Goal: Transaction & Acquisition: Purchase product/service

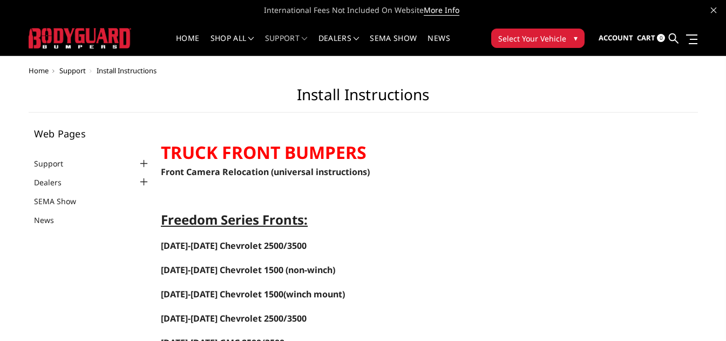
scroll to position [54, 0]
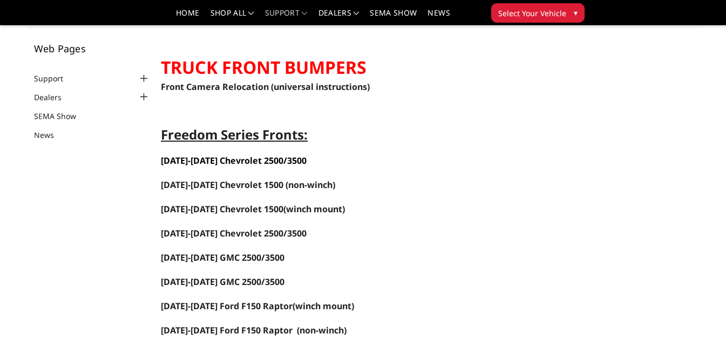
click at [187, 163] on span "[DATE]-[DATE] Chevrolet 2500/3500" at bounding box center [234, 161] width 146 height 12
click at [213, 207] on link "[DATE]-[DATE] Chevrolet 1500" at bounding box center [222, 209] width 122 height 12
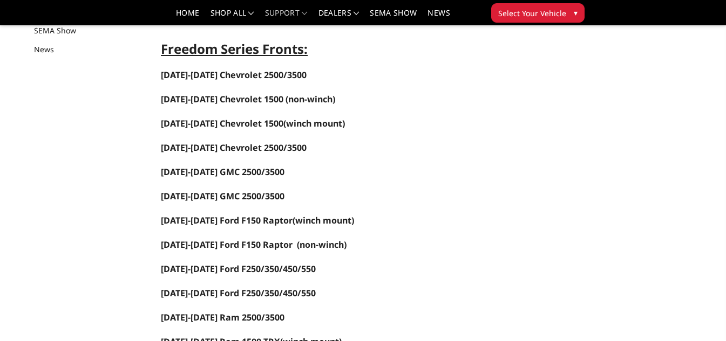
scroll to position [86, 0]
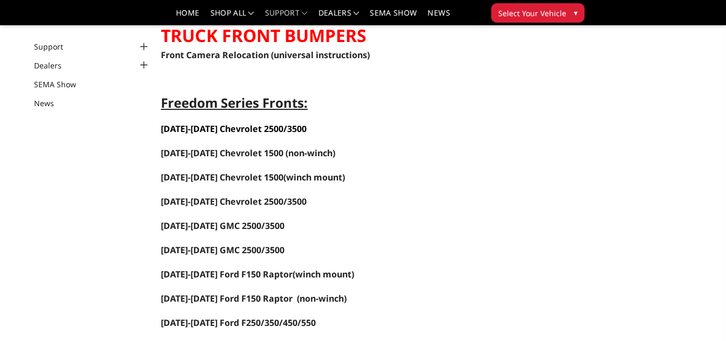
click at [229, 129] on span "[DATE]-[DATE] Chevrolet 2500/3500" at bounding box center [234, 129] width 146 height 12
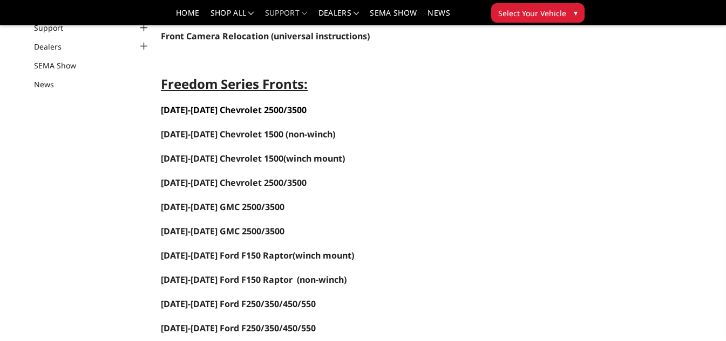
scroll to position [108, 0]
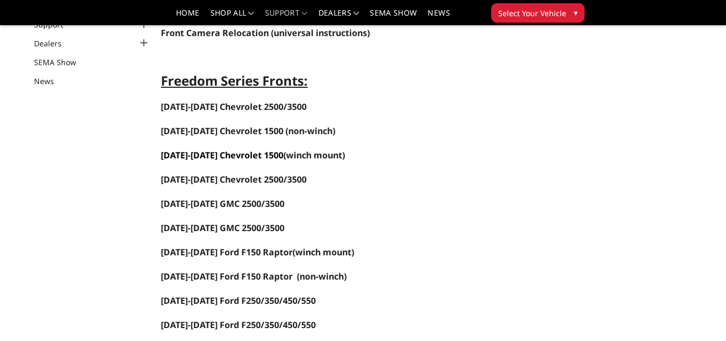
click at [216, 156] on link "[DATE]-[DATE] Chevrolet 1500" at bounding box center [222, 155] width 122 height 12
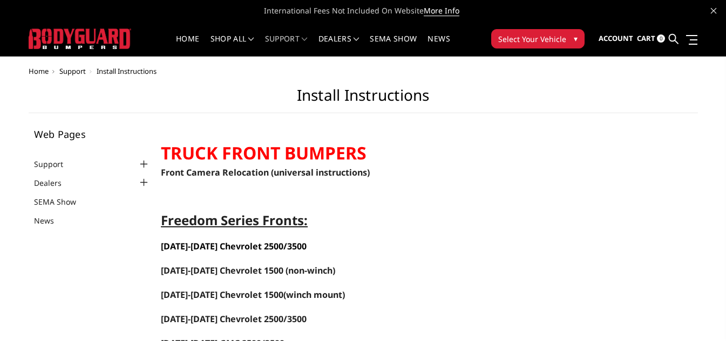
click at [217, 241] on span "[DATE]-[DATE] Chevrolet 2500/3500" at bounding box center [234, 247] width 146 height 12
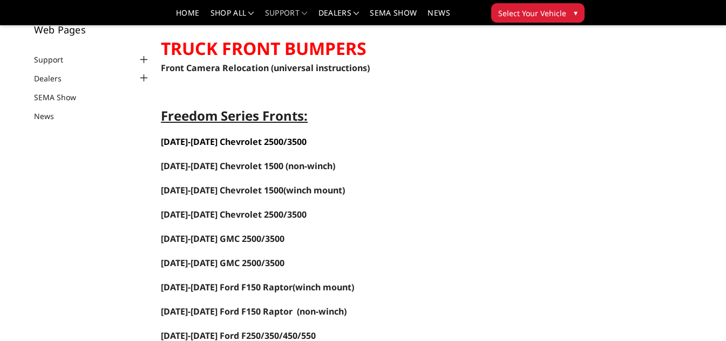
scroll to position [108, 0]
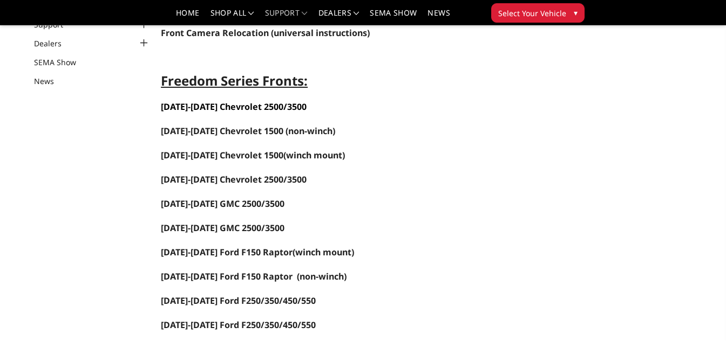
click at [229, 105] on span "[DATE]-[DATE] Chevrolet 2500/3500" at bounding box center [234, 107] width 146 height 12
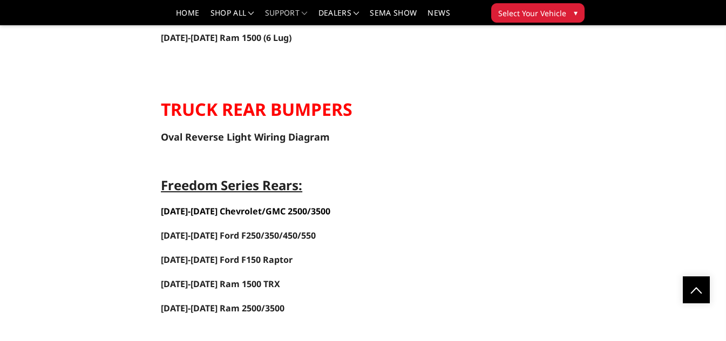
scroll to position [1726, 0]
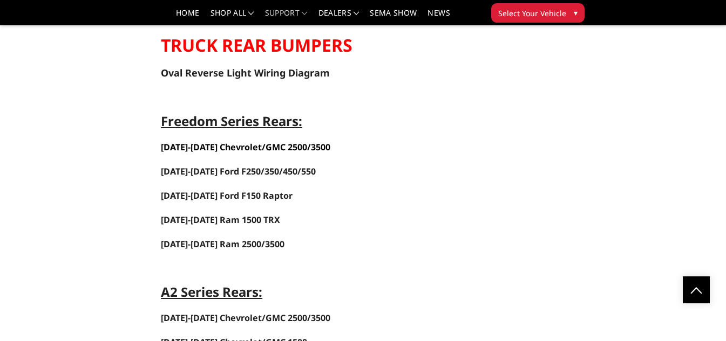
click at [246, 144] on span "[DATE]-[DATE] Chevrolet/GMC 2500/3500" at bounding box center [245, 147] width 169 height 12
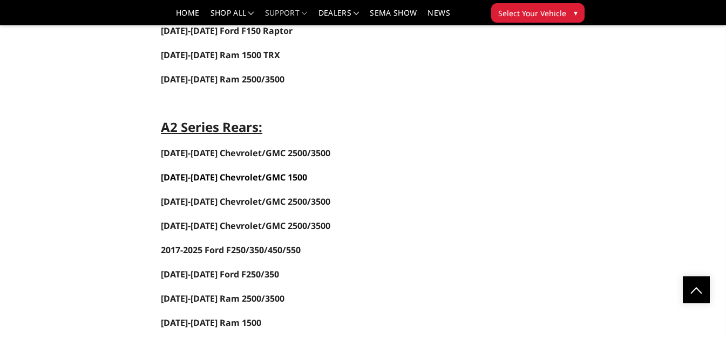
scroll to position [1888, 0]
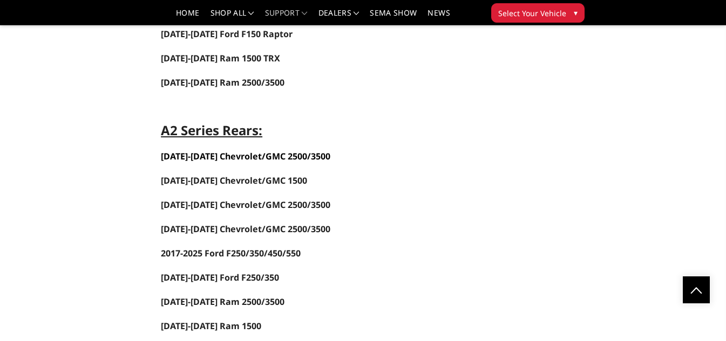
click at [232, 161] on span "[DATE]-[DATE] Chevrolet/GMC 2500/3500" at bounding box center [245, 156] width 169 height 12
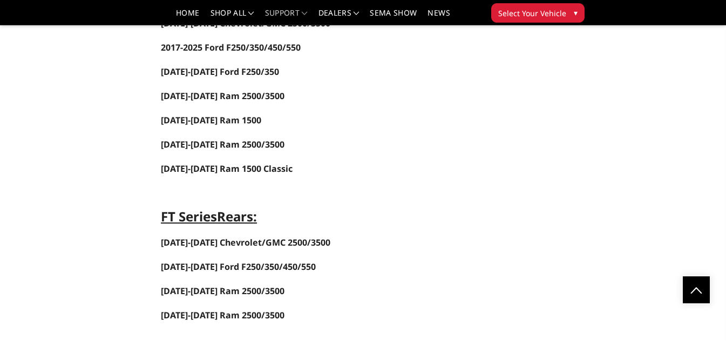
scroll to position [2212, 0]
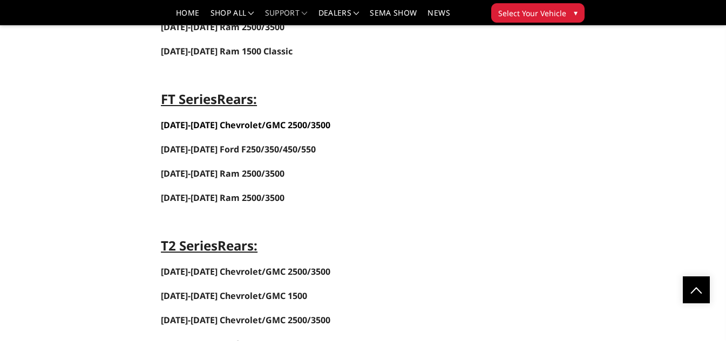
click at [196, 127] on span "2020-2025 Chevrolet/GMC 2500/3500" at bounding box center [245, 125] width 169 height 12
click at [505, 11] on span "Select Your Vehicle" at bounding box center [532, 13] width 68 height 11
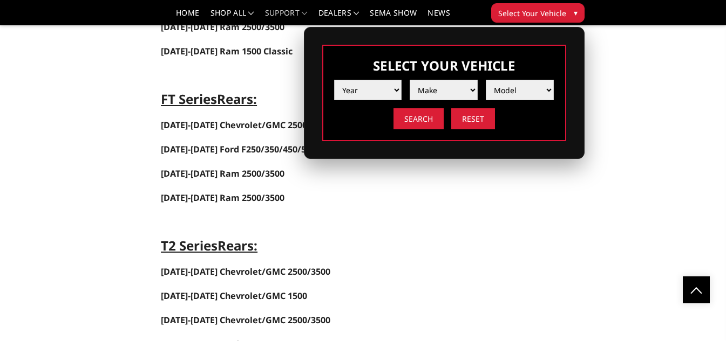
click at [361, 90] on select "Year 2025 2024 2023 2022 2021 2020 2019 2018 2017 2016 2015 2014 2013 2012 2011…" at bounding box center [368, 90] width 68 height 20
select select "yr_2025"
click at [334, 80] on select "Year 2025 2024 2023 2022 2021 2020 2019 2018 2017 2016 2015 2014 2013 2012 2011…" at bounding box center [368, 90] width 68 height 20
click at [448, 86] on select "Make Chevrolet Ford GMC Ram Toyota" at bounding box center [443, 90] width 68 height 20
select select "mk_gmc"
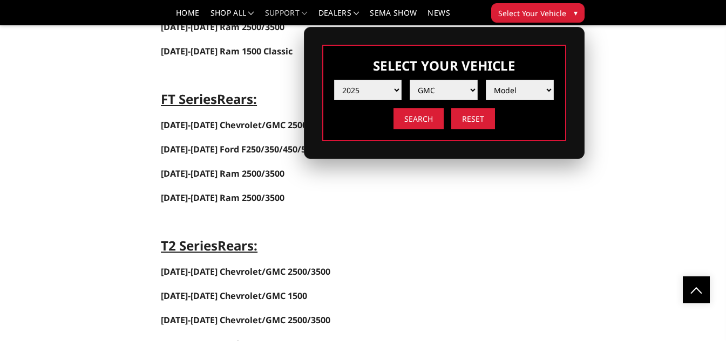
click at [409, 80] on select "Make Chevrolet Ford GMC Ram Toyota" at bounding box center [443, 90] width 68 height 20
click at [539, 90] on select "Model Sierra 1500 Sierra 2500 / 3500" at bounding box center [519, 90] width 68 height 20
select select "md_sierra-2500-3500"
click at [485, 80] on select "Model Sierra 1500 Sierra 2500 / 3500" at bounding box center [519, 90] width 68 height 20
click at [423, 121] on input "Search" at bounding box center [418, 118] width 50 height 21
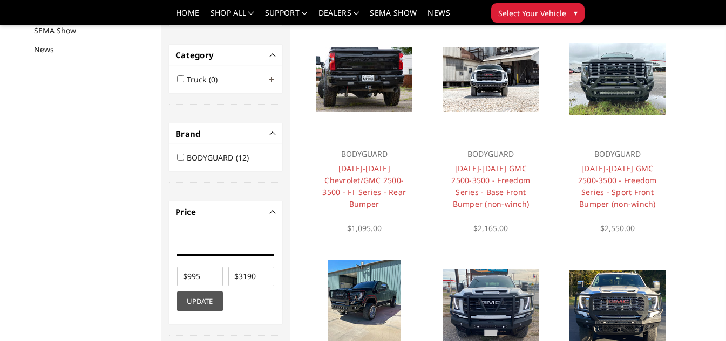
scroll to position [140, 0]
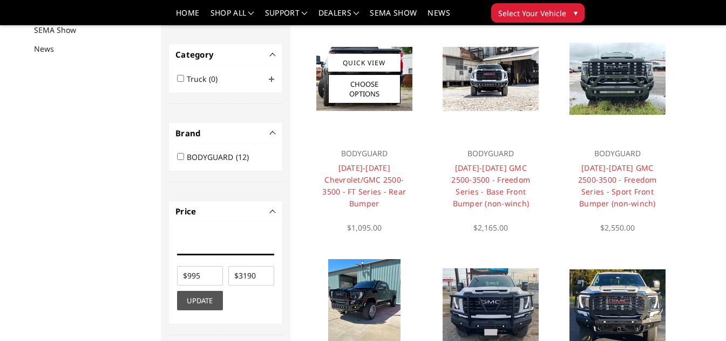
click at [366, 174] on h4 "2020-2025 Chevrolet/GMC 2500-3500 - FT Series - Rear Bumper" at bounding box center [364, 185] width 94 height 47
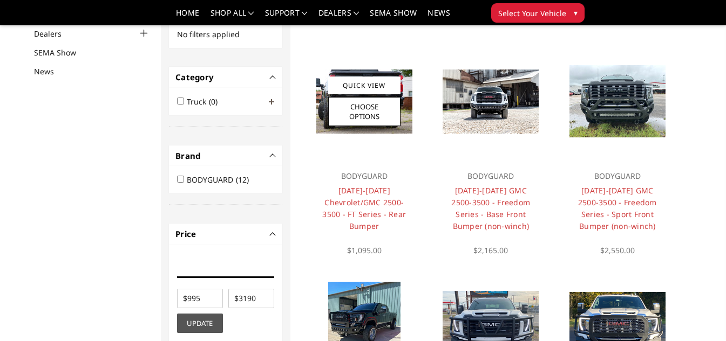
scroll to position [86, 0]
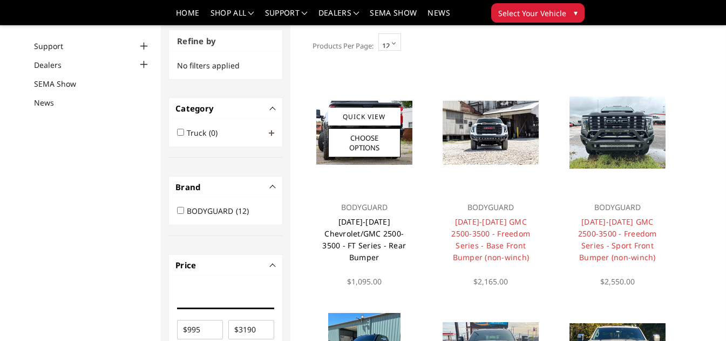
click at [355, 235] on link "2020-2025 Chevrolet/GMC 2500-3500 - FT Series - Rear Bumper" at bounding box center [364, 240] width 84 height 46
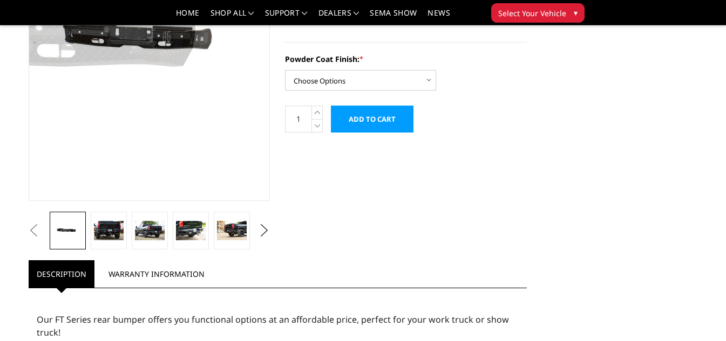
scroll to position [216, 0]
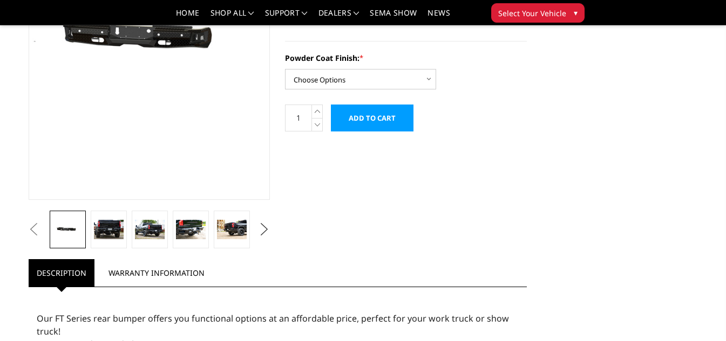
click at [258, 231] on button "Next" at bounding box center [264, 230] width 16 height 16
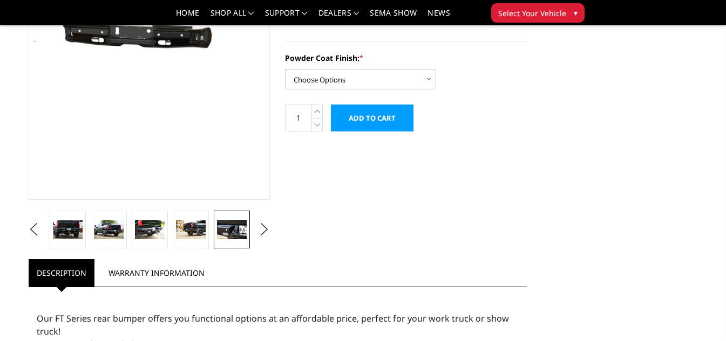
click at [225, 234] on img at bounding box center [231, 229] width 29 height 19
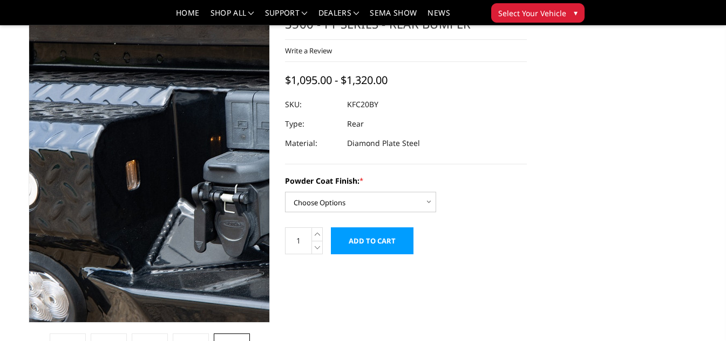
scroll to position [108, 0]
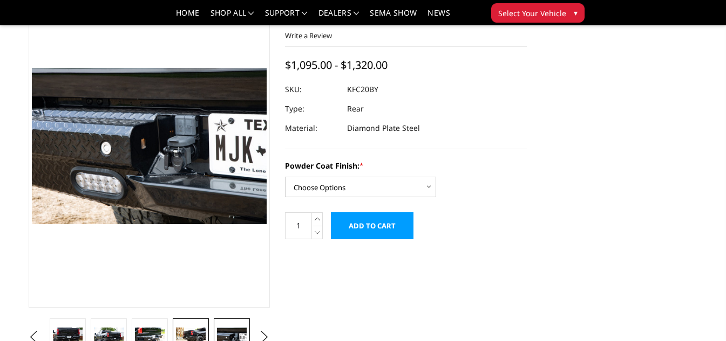
click at [183, 334] on img at bounding box center [190, 337] width 29 height 19
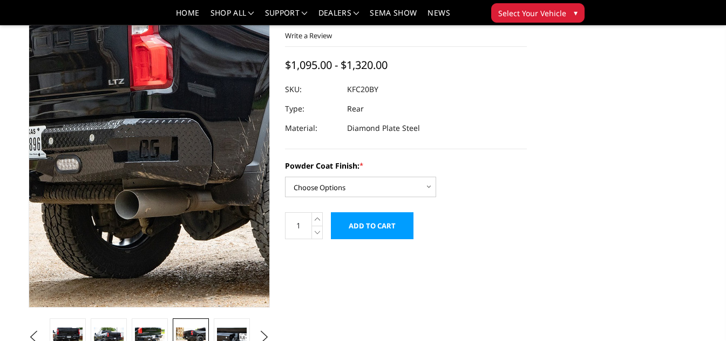
click at [164, 153] on img at bounding box center [122, 144] width 690 height 460
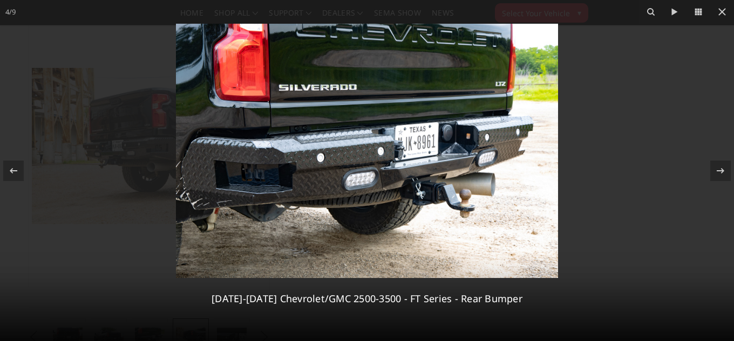
click at [255, 177] on img at bounding box center [367, 151] width 382 height 255
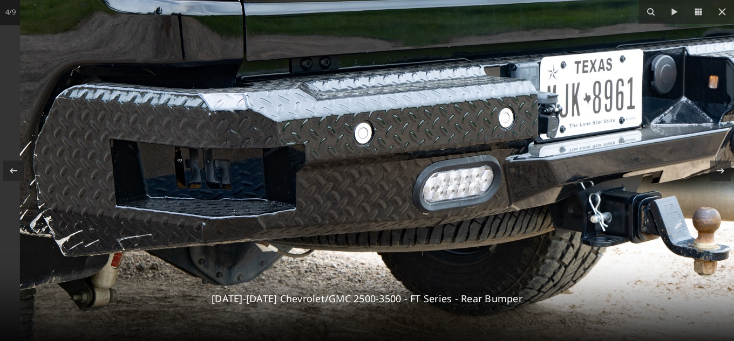
drag, startPoint x: 209, startPoint y: 179, endPoint x: 261, endPoint y: 180, distance: 51.8
click at [261, 180] on img at bounding box center [473, 117] width 906 height 604
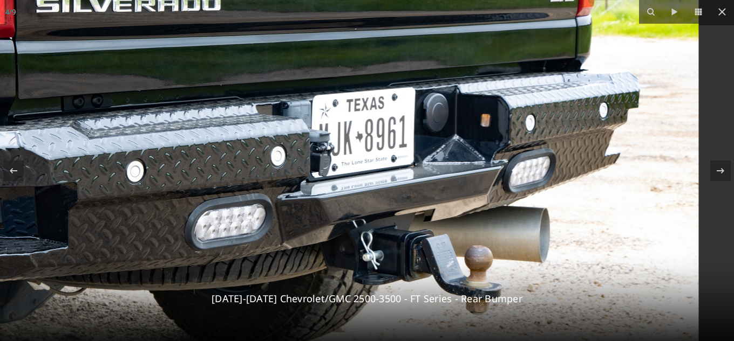
drag, startPoint x: 443, startPoint y: 180, endPoint x: 175, endPoint y: 213, distance: 270.6
click at [165, 218] on img at bounding box center [245, 155] width 906 height 604
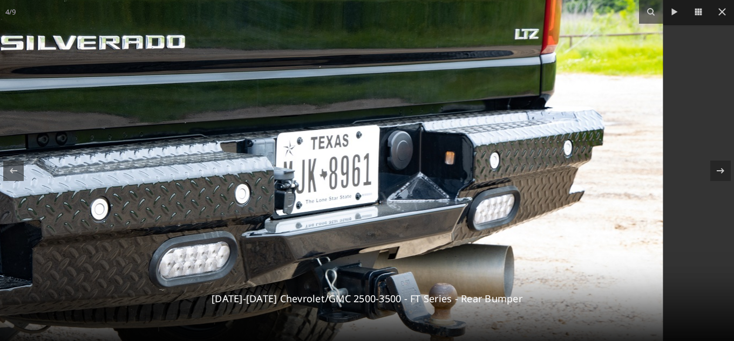
drag, startPoint x: 423, startPoint y: 190, endPoint x: 154, endPoint y: 232, distance: 272.9
click at [166, 230] on img at bounding box center [209, 193] width 906 height 604
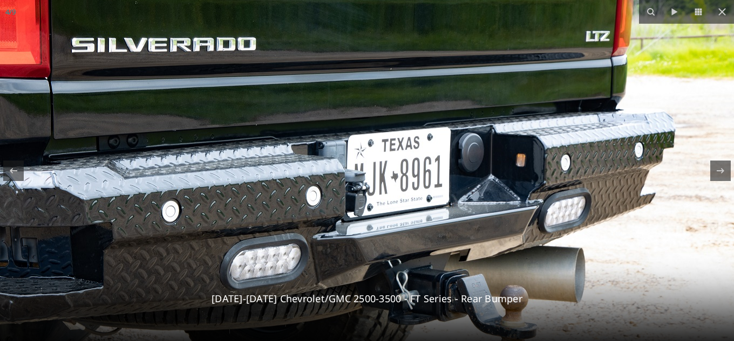
drag, startPoint x: 96, startPoint y: 241, endPoint x: 447, endPoint y: 167, distance: 358.4
click at [431, 172] on img at bounding box center [280, 195] width 906 height 604
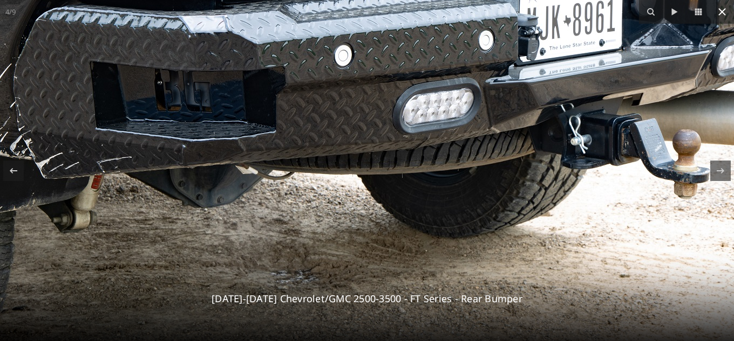
click at [724, 15] on icon at bounding box center [722, 12] width 8 height 8
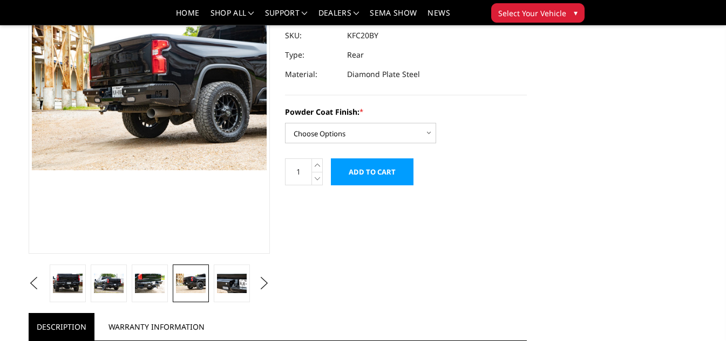
scroll to position [0, 0]
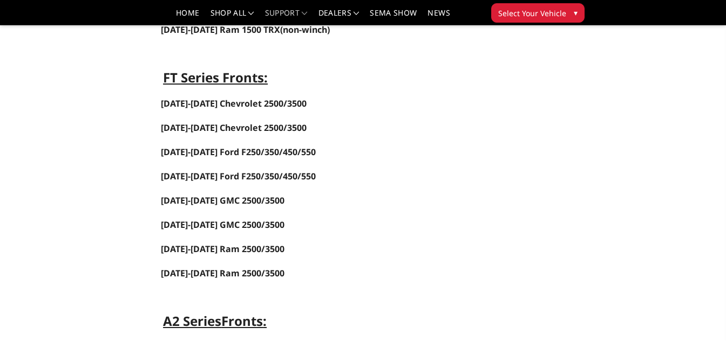
scroll to position [432, 0]
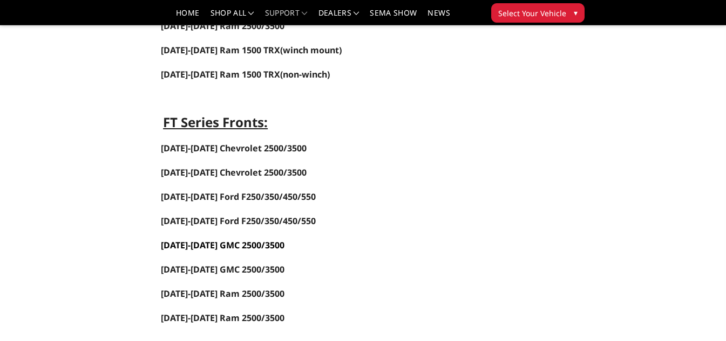
click at [214, 246] on link "[DATE]-[DATE] GMC 2500/3500" at bounding box center [223, 246] width 124 height 12
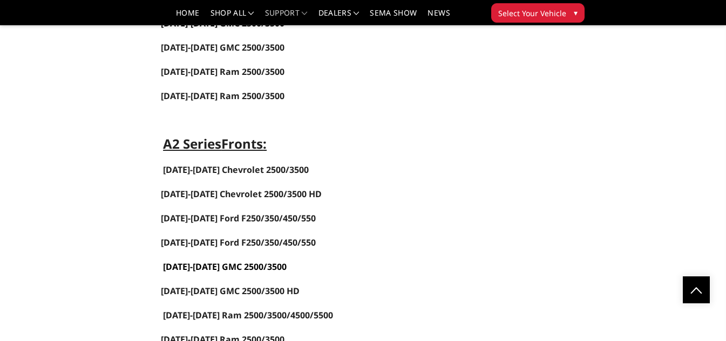
scroll to position [647, 0]
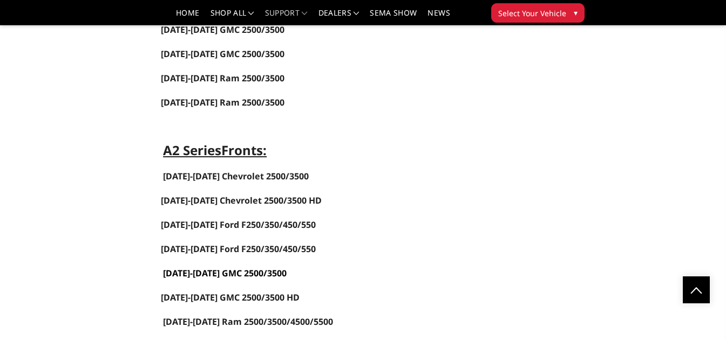
click at [214, 276] on link "[DATE]-[DATE] GMC 2500/3500" at bounding box center [225, 274] width 124 height 12
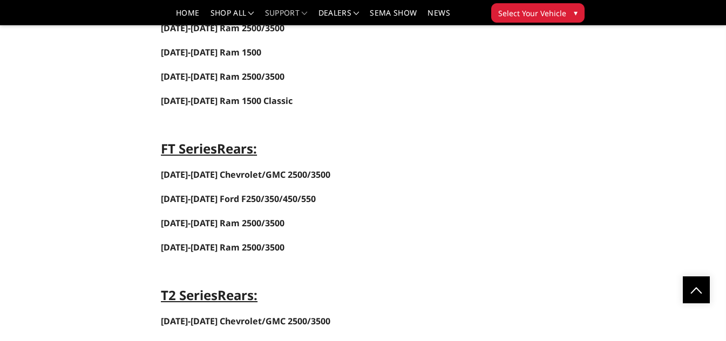
scroll to position [2266, 0]
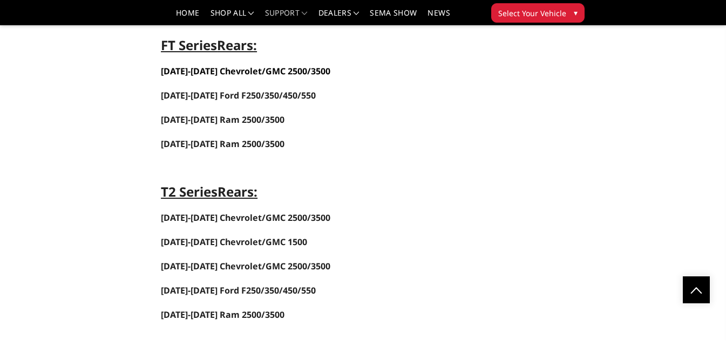
click at [217, 67] on span "[DATE]-[DATE] Chevrolet/GMC 2500/3500" at bounding box center [245, 71] width 169 height 12
